Goal: Information Seeking & Learning: Compare options

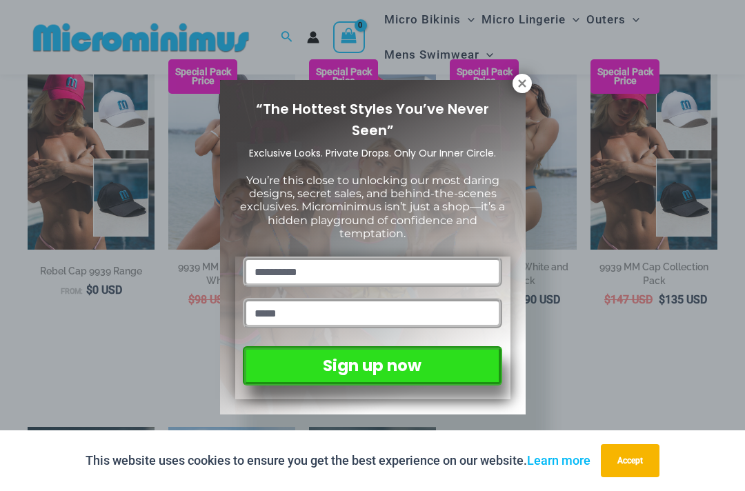
scroll to position [155, 0]
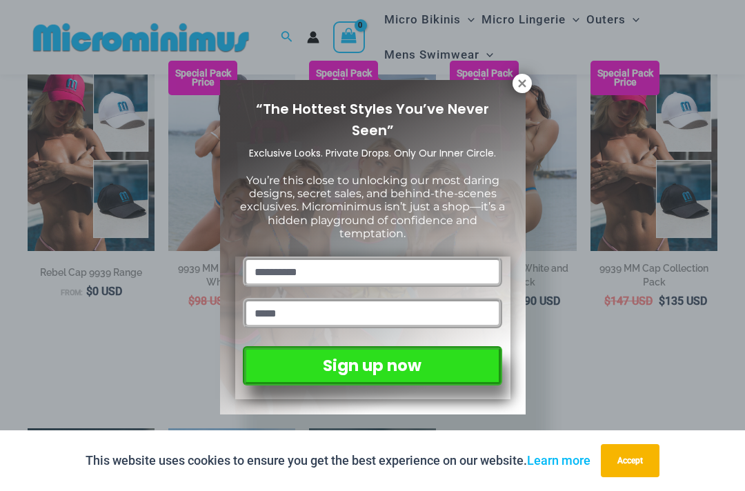
click at [510, 86] on div "“The Hottest Styles You’ve Never Seen” Exclusive Looks. Private Drops. Only Our…" at bounding box center [373, 247] width 306 height 335
click at [523, 88] on icon at bounding box center [522, 83] width 12 height 12
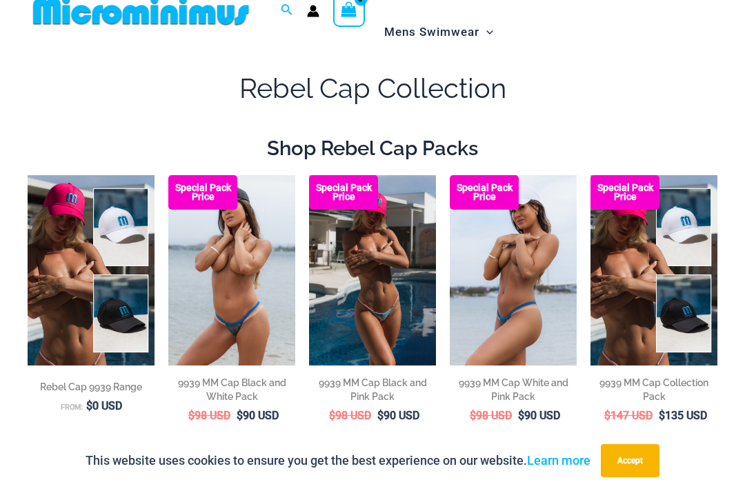
scroll to position [11, 0]
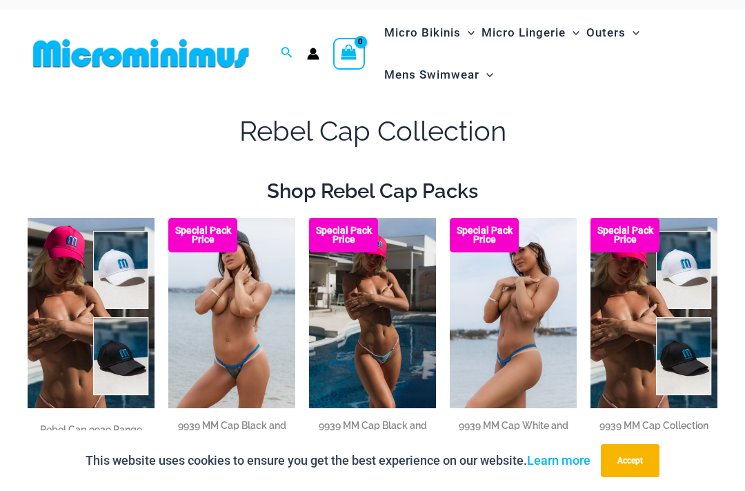
click at [450, 218] on img at bounding box center [450, 218] width 0 height 0
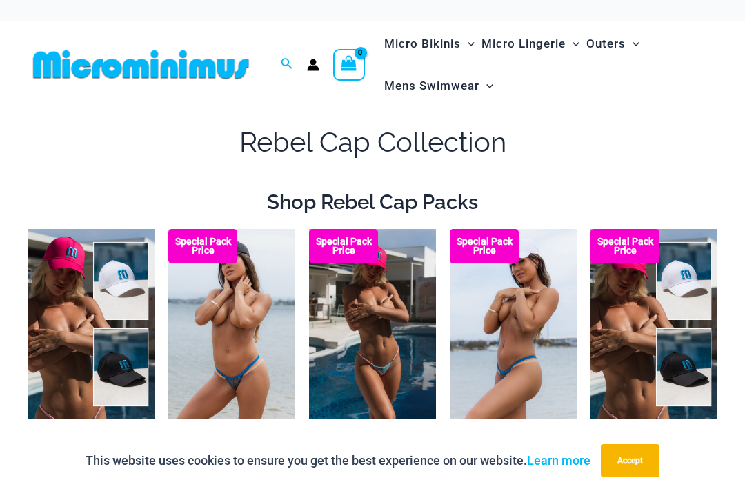
scroll to position [11, 0]
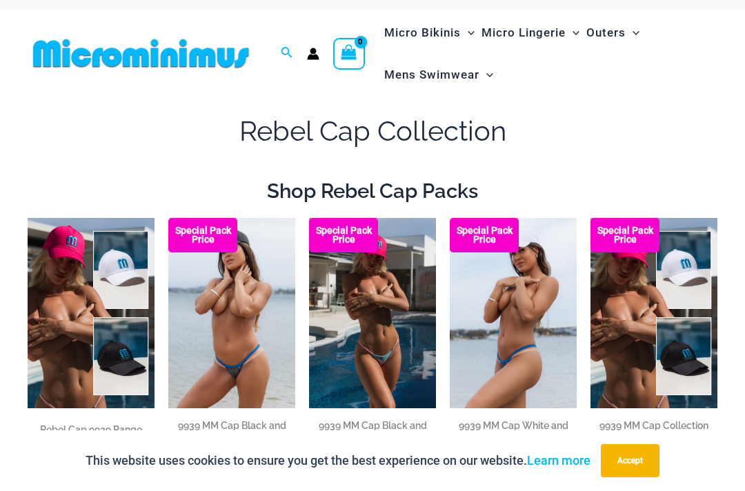
click at [309, 218] on img at bounding box center [309, 218] width 0 height 0
click at [168, 218] on img at bounding box center [168, 218] width 0 height 0
click at [28, 218] on img at bounding box center [28, 218] width 0 height 0
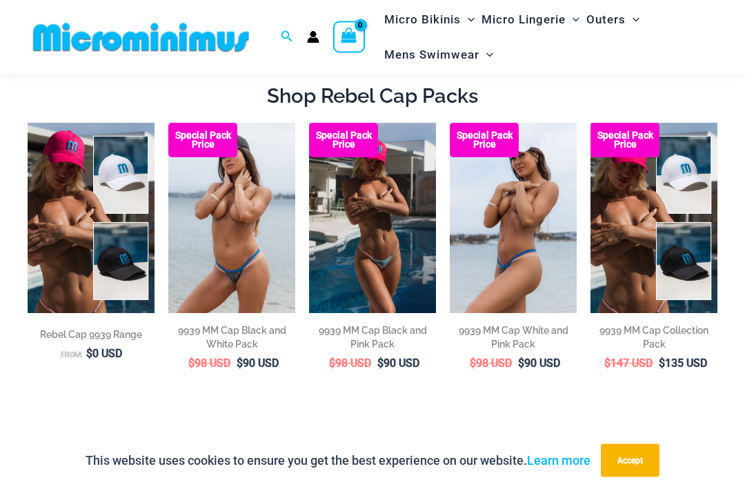
scroll to position [0, 0]
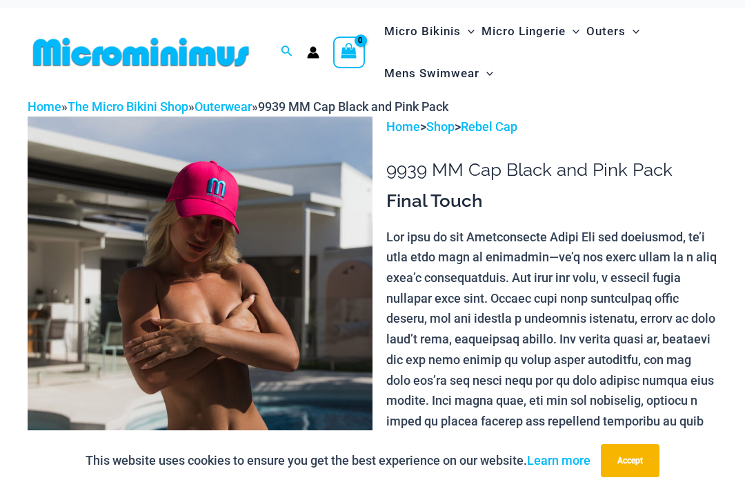
scroll to position [12, 0]
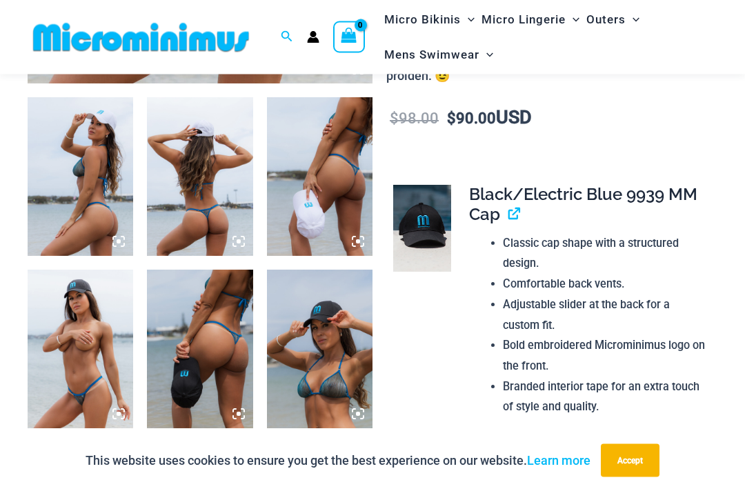
scroll to position [550, 0]
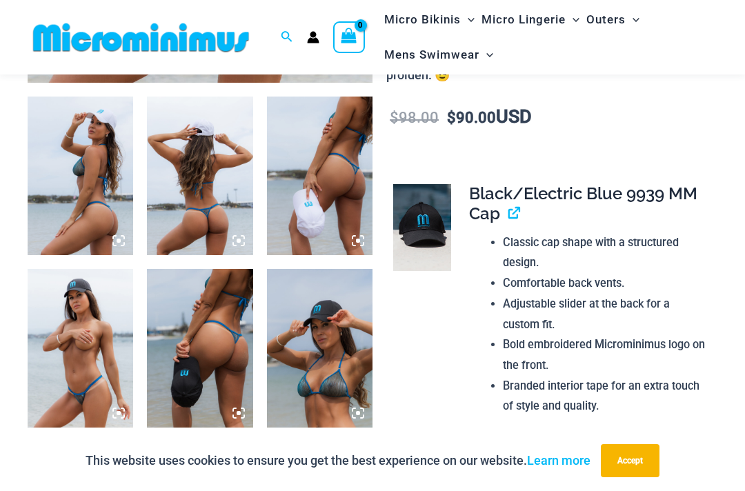
click at [331, 360] on img at bounding box center [320, 348] width 106 height 159
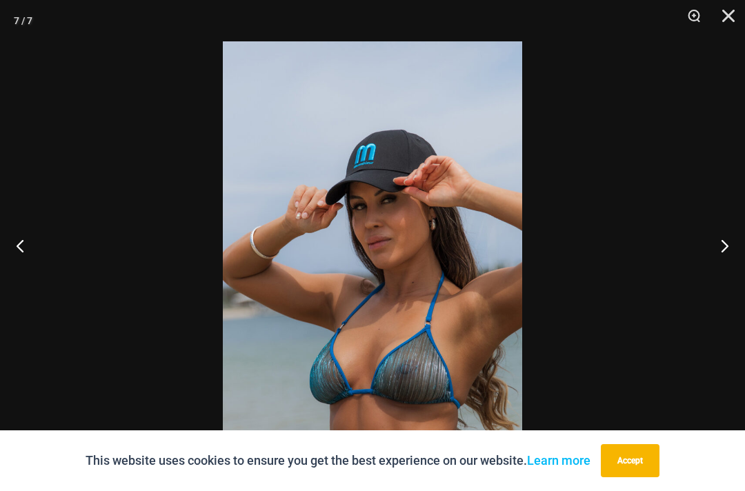
click at [740, 13] on button "Close" at bounding box center [724, 20] width 35 height 41
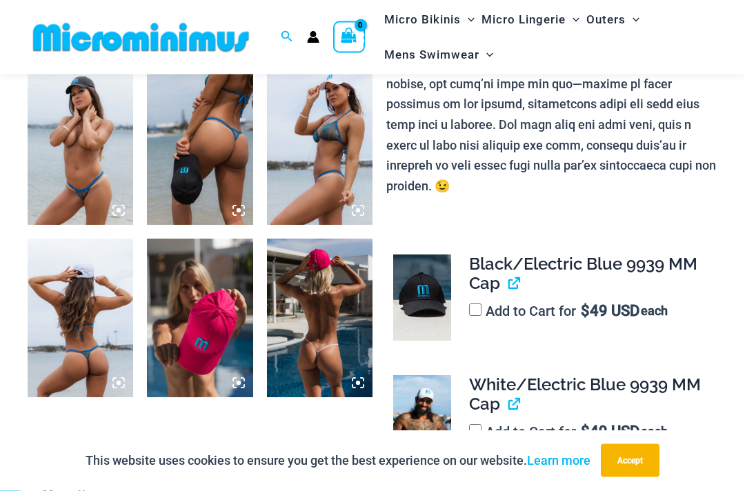
scroll to position [596, 0]
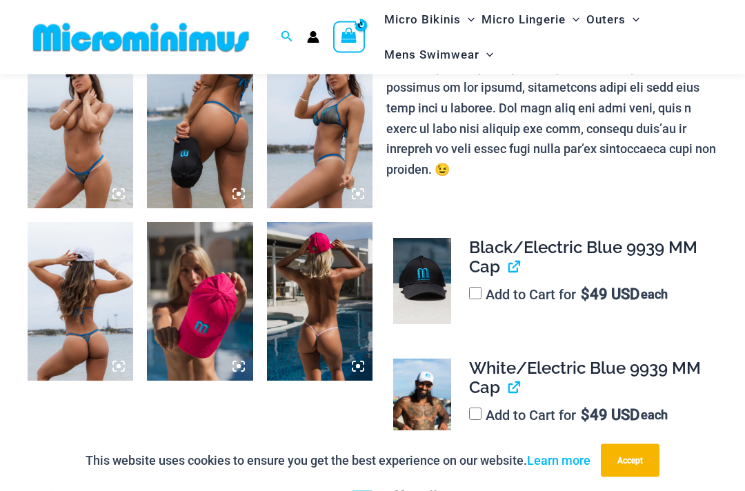
click at [311, 283] on img at bounding box center [320, 302] width 106 height 159
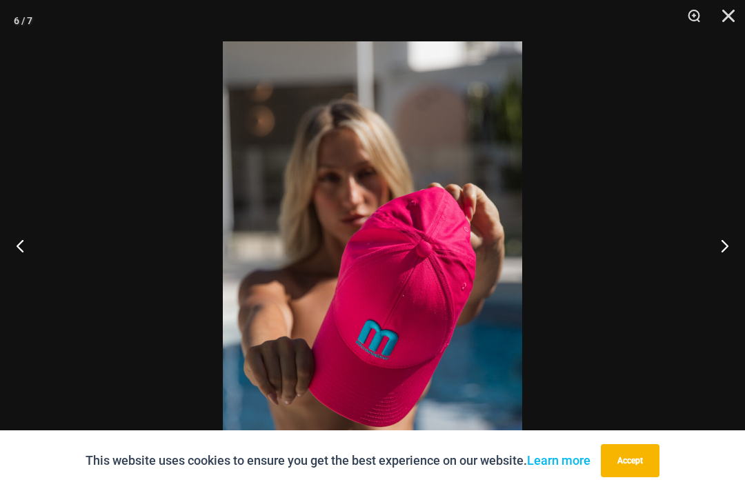
click at [83, 144] on div at bounding box center [372, 245] width 745 height 491
click at [32, 39] on div at bounding box center [372, 245] width 745 height 491
click at [723, 12] on button "Close" at bounding box center [724, 20] width 35 height 41
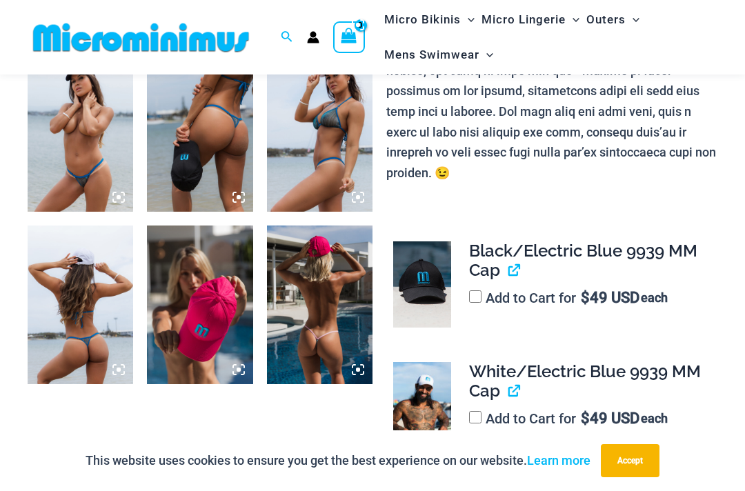
scroll to position [595, 0]
